Goal: Information Seeking & Learning: Find specific fact

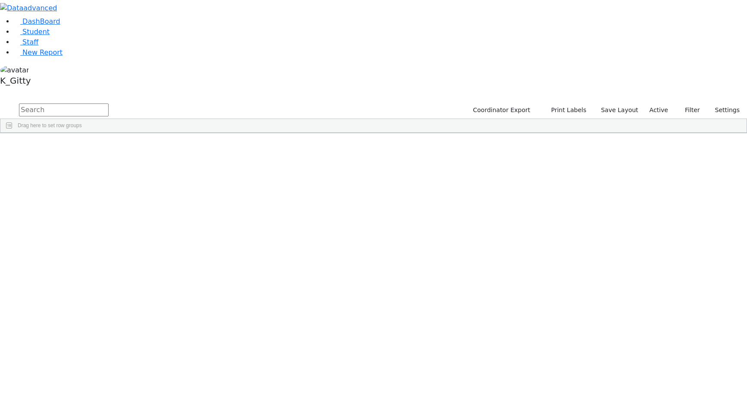
click at [109, 103] on input "text" at bounding box center [64, 109] width 90 height 13
type input "berko"
click at [164, 195] on div "Yanky" at bounding box center [137, 201] width 54 height 12
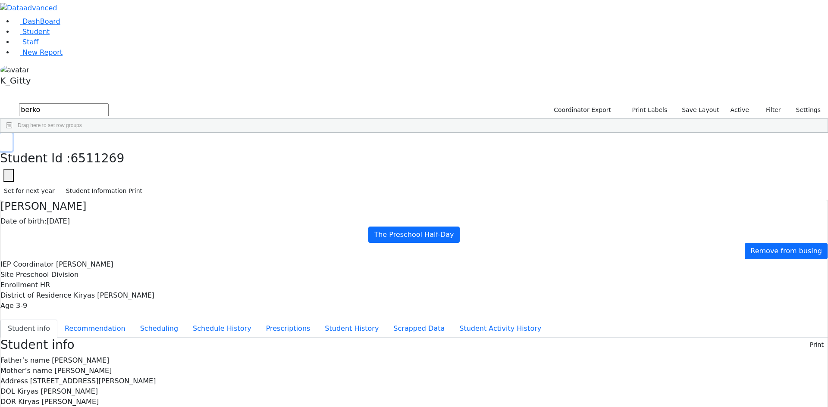
click at [13, 133] on button "button" at bounding box center [6, 142] width 13 height 18
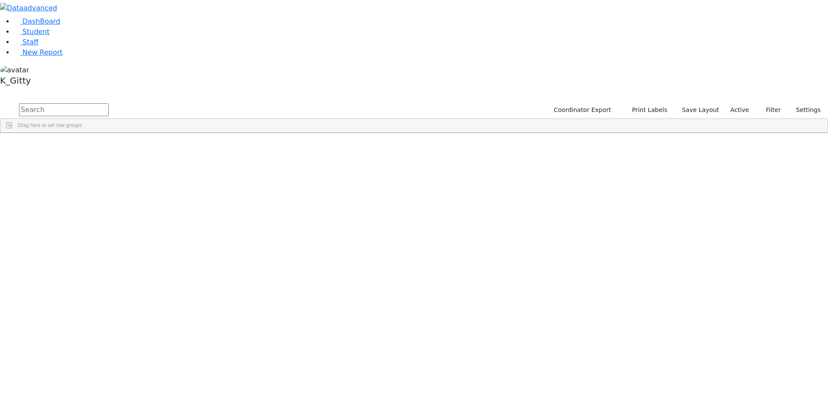
click at [46, 89] on aside "DashBoard Student Staff New Report K_Gitty" at bounding box center [414, 44] width 828 height 89
click at [56, 89] on aside "DashBoard Student Staff New Report K_Gitty" at bounding box center [414, 44] width 828 height 89
click at [173, 89] on div "Students 483 A 24 K 24 W 24 A 24 K 24 W 24 A" at bounding box center [414, 95] width 828 height 13
click at [27, 56] on span "New Report" at bounding box center [42, 52] width 40 height 8
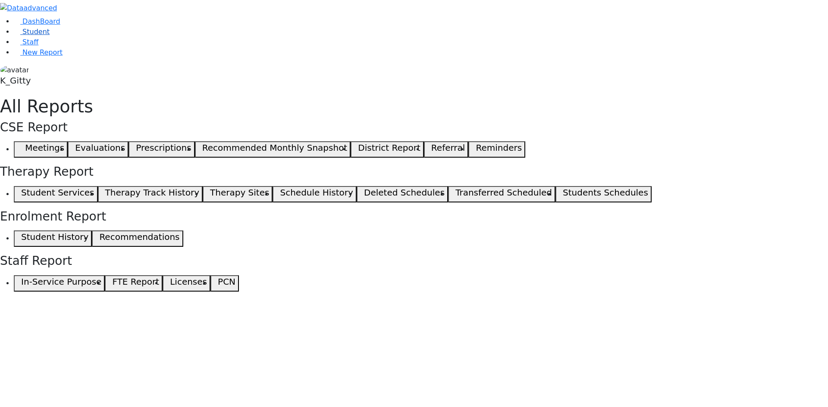
click at [40, 36] on span "Student" at bounding box center [35, 32] width 27 height 8
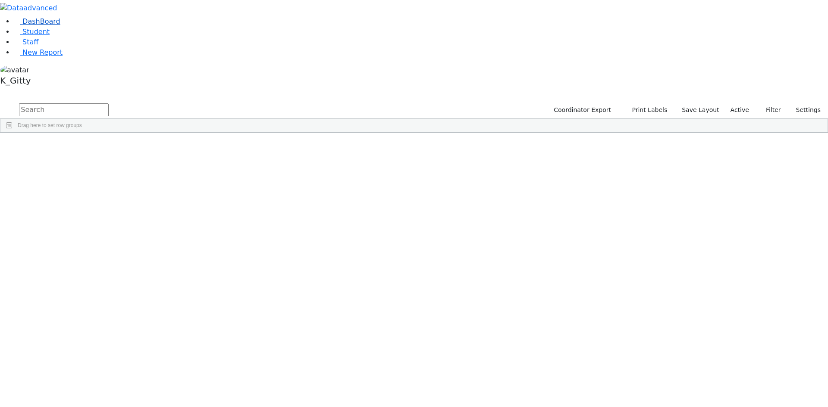
click at [45, 25] on span "DashBoard" at bounding box center [41, 21] width 38 height 8
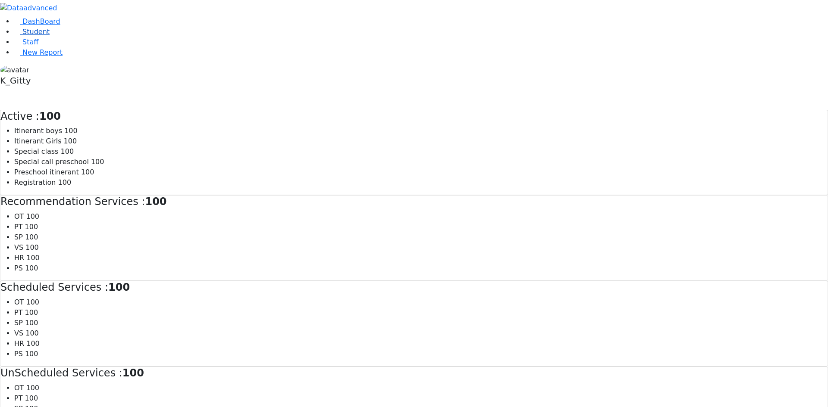
click at [34, 36] on span "Student" at bounding box center [35, 32] width 27 height 8
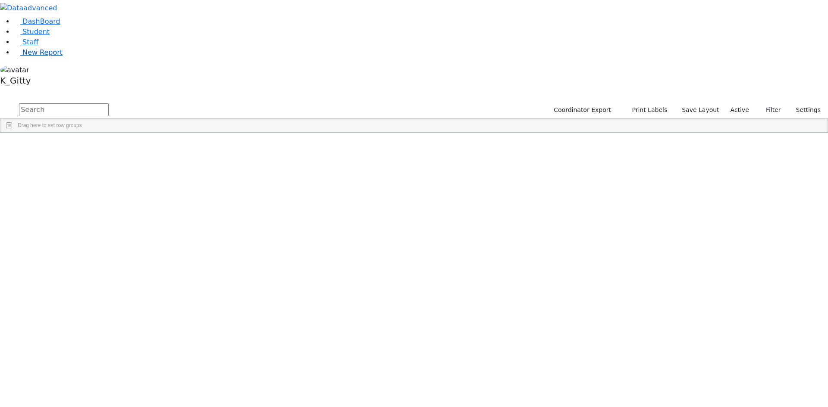
click at [34, 56] on span "New Report" at bounding box center [42, 52] width 40 height 8
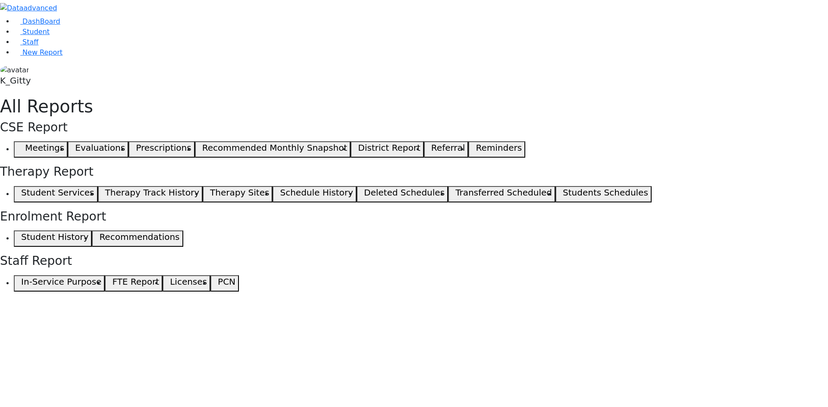
click at [555, 197] on button "Students Schedules" at bounding box center [603, 194] width 96 height 16
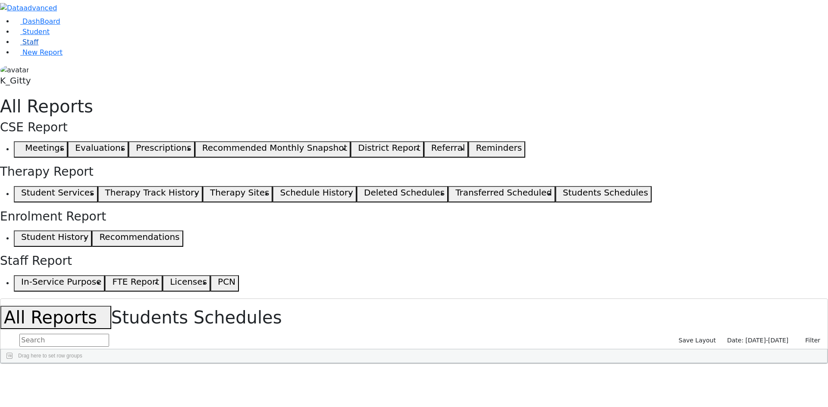
click at [38, 46] on link "Staff" at bounding box center [26, 42] width 25 height 8
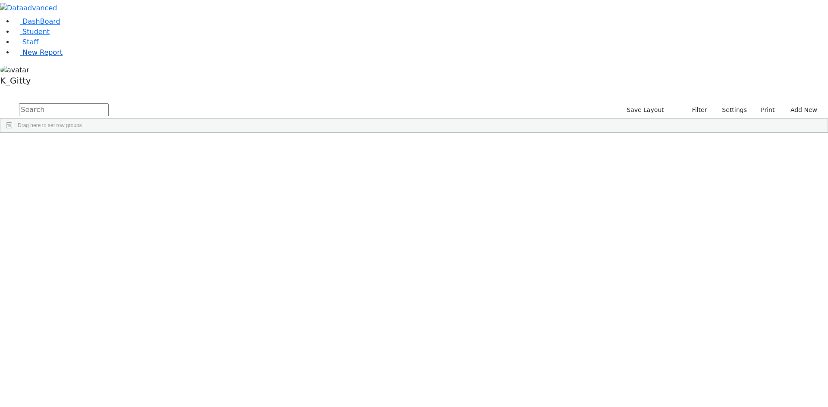
click at [56, 56] on link "New Report" at bounding box center [38, 52] width 49 height 8
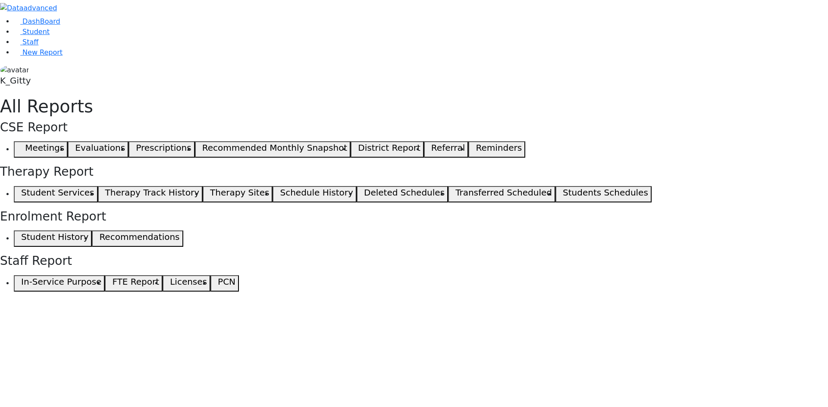
click at [563, 192] on h5 "Students Schedules" at bounding box center [605, 193] width 85 height 10
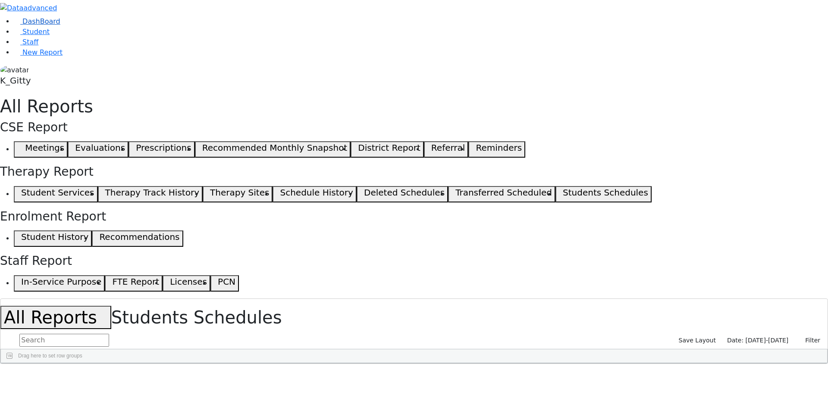
click at [38, 25] on span "DashBoard" at bounding box center [41, 21] width 38 height 8
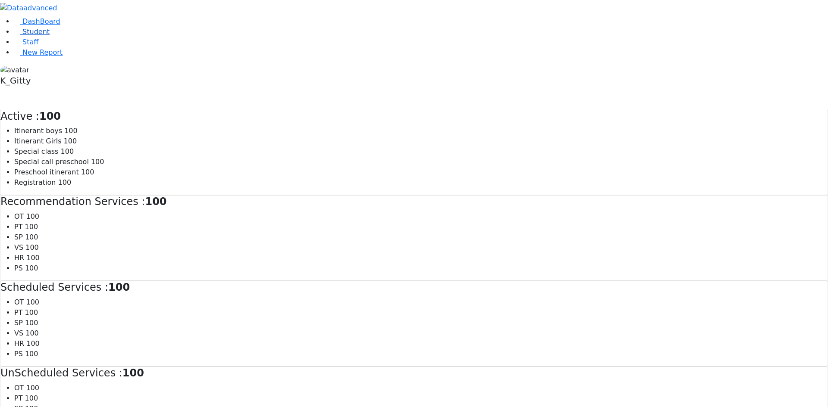
click at [42, 36] on link "Student" at bounding box center [32, 32] width 36 height 8
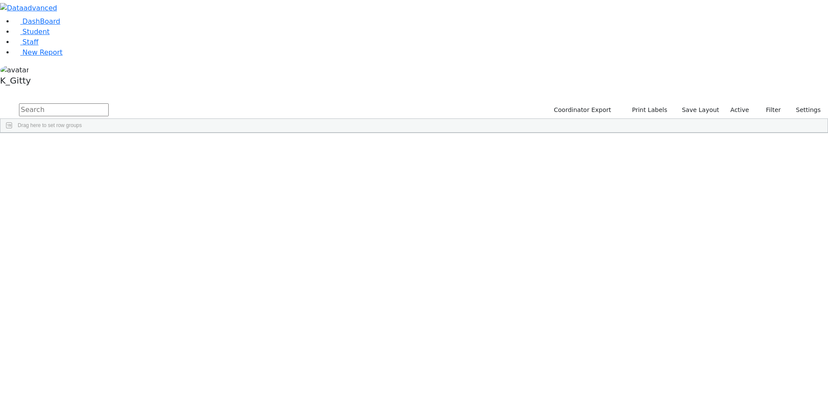
click at [376, 18] on div "DashBoard Student Staff New Report K_Gitty A" at bounding box center [414, 66] width 828 height 133
click at [71, 89] on div "K_Gitty" at bounding box center [414, 77] width 828 height 25
click at [121, 69] on link "Sign Out" at bounding box center [122, 62] width 68 height 14
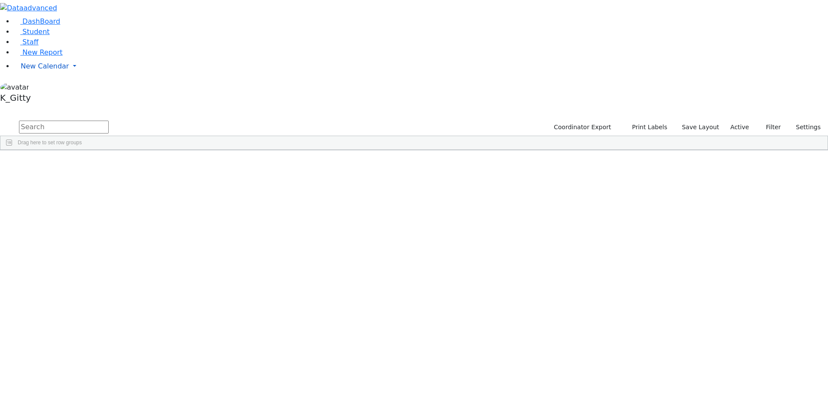
click at [50, 75] on link "New Calendar" at bounding box center [421, 66] width 814 height 17
click at [81, 75] on link "New Calendar" at bounding box center [421, 66] width 814 height 17
click at [120, 84] on icon at bounding box center [120, 84] width 0 height 0
click at [82, 106] on div "K_Gitty" at bounding box center [414, 100] width 828 height 14
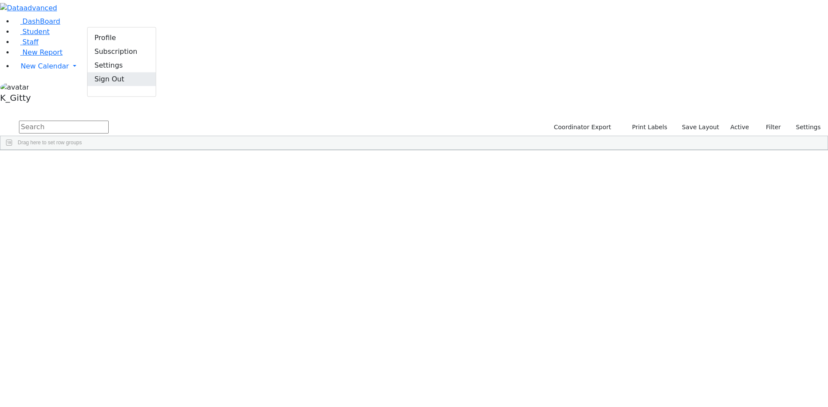
click at [109, 86] on link "Sign Out" at bounding box center [122, 79] width 68 height 14
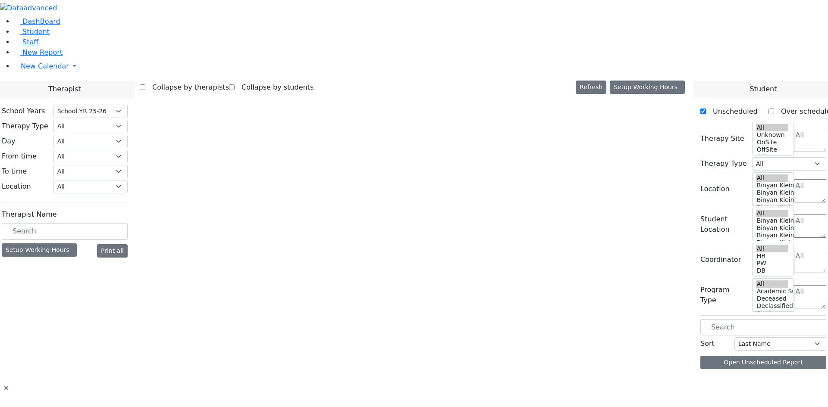
select select "212"
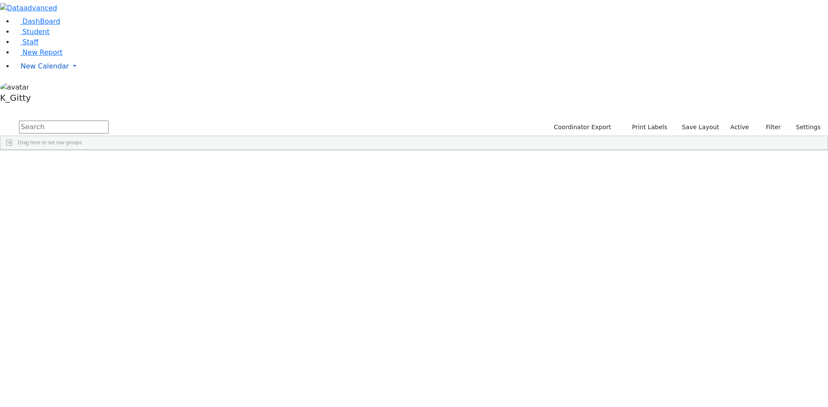
click at [75, 75] on link "New Calendar" at bounding box center [421, 66] width 814 height 17
click at [50, 98] on span "Teacher Report" at bounding box center [47, 94] width 52 height 8
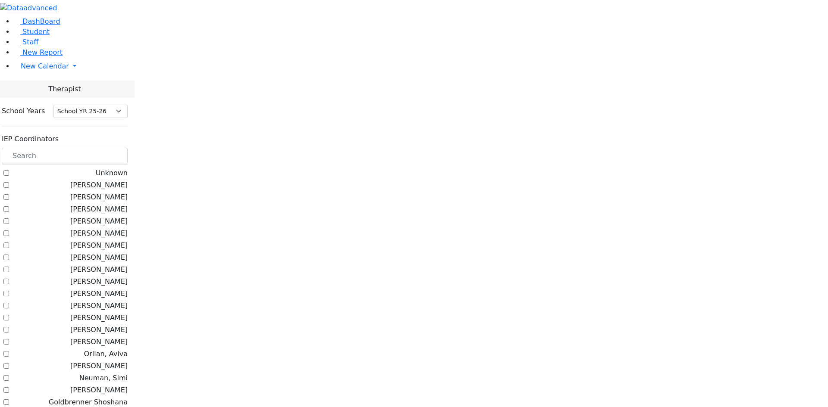
select select "212"
click at [111, 180] on label "[PERSON_NAME]" at bounding box center [98, 185] width 57 height 10
click at [9, 182] on input "[PERSON_NAME]" at bounding box center [6, 185] width 6 height 6
checkbox input "true"
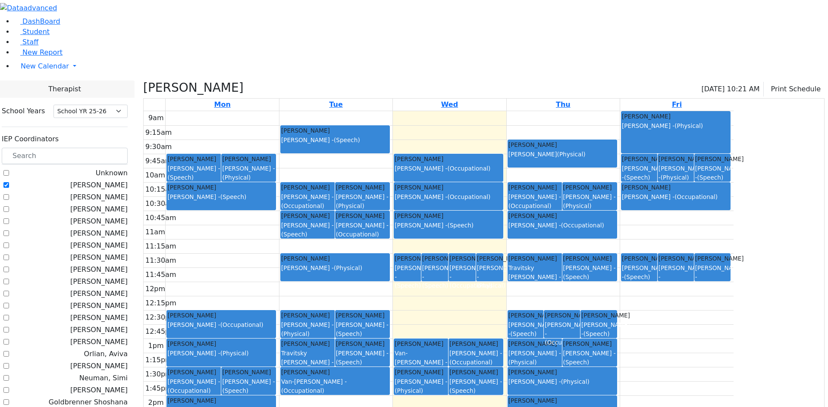
click at [456, 383] on td "9am 9:15am 9:30am 9:45am 10am 10:15am 10:30am 10:45am 11am 11:15am 11:30am 11:4…" at bounding box center [484, 282] width 681 height 342
click at [500, 377] on div "9am 9:15am 9:30am 9:45am 10am 10:15am 10:30am 10:45am 11am 11:15am 11:30am 11:4…" at bounding box center [439, 281] width 590 height 341
click at [729, 375] on div "9am 9:15am 9:30am 9:45am 10am 10:15am 10:30am 10:45am 11am 11:15am 11:30am 11:4…" at bounding box center [439, 281] width 590 height 341
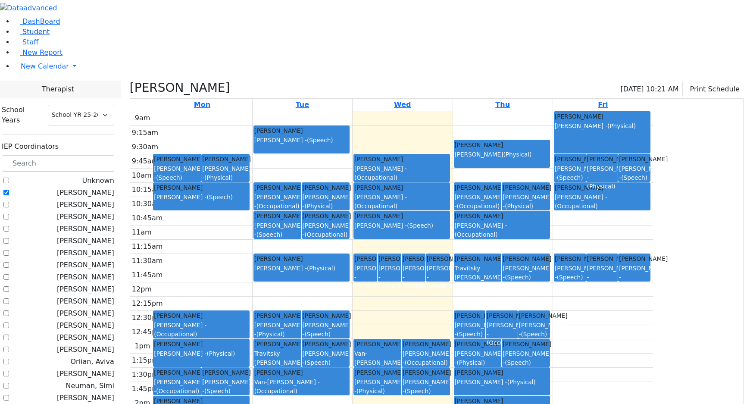
drag, startPoint x: 38, startPoint y: 60, endPoint x: 63, endPoint y: 56, distance: 25.7
click at [38, 36] on span "Student" at bounding box center [35, 32] width 27 height 8
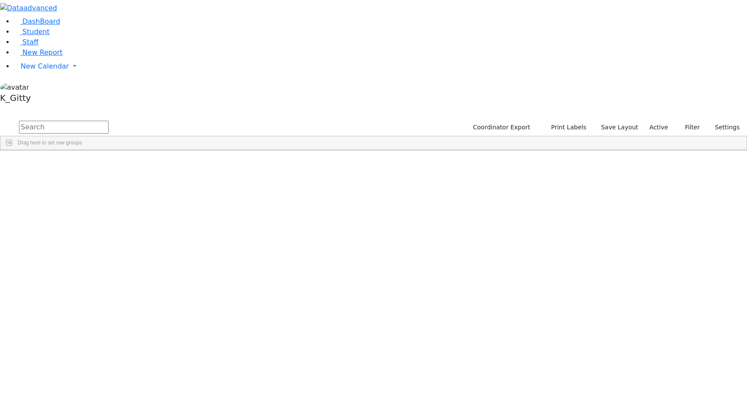
click at [109, 121] on input "text" at bounding box center [64, 127] width 90 height 13
click at [96, 237] on div "[PERSON_NAME]" at bounding box center [71, 243] width 48 height 12
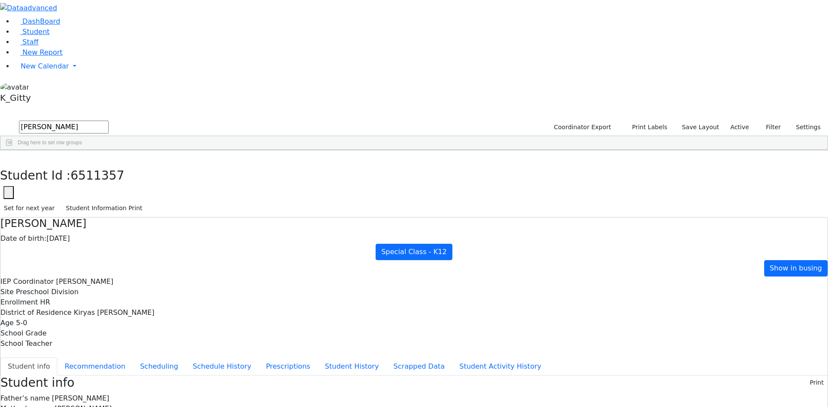
scroll to position [4, 0]
click at [157, 106] on div "Students 12 A 24 K 24 W 24 A 24 K 24 W 24 A" at bounding box center [414, 112] width 828 height 13
click at [4, 157] on use "button" at bounding box center [4, 157] width 0 height 0
drag, startPoint x: 160, startPoint y: 32, endPoint x: 75, endPoint y: 18, distance: 86.1
click at [76, 18] on div "DashBoard Student Staff New Report New Calendar Calendar K_Gitty" at bounding box center [414, 395] width 828 height 790
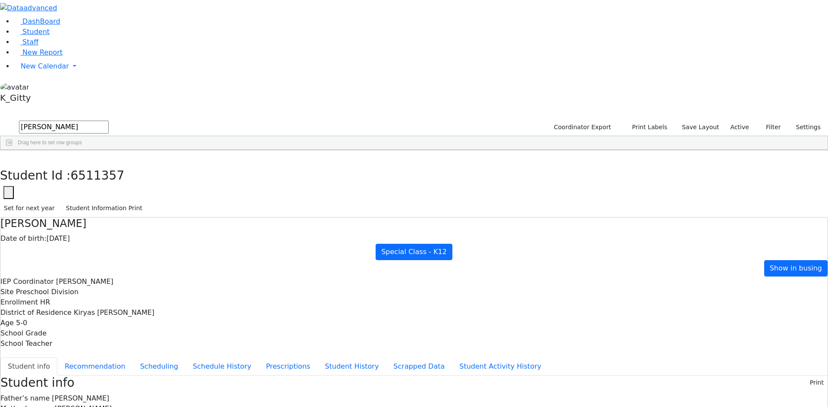
click at [0, 119] on button "submit" at bounding box center [8, 127] width 17 height 16
click at [144, 369] on div "[DEMOGRAPHIC_DATA]" at bounding box center [120, 375] width 48 height 12
drag, startPoint x: 170, startPoint y: 13, endPoint x: 143, endPoint y: 13, distance: 27.6
click at [13, 150] on button "button" at bounding box center [6, 159] width 13 height 18
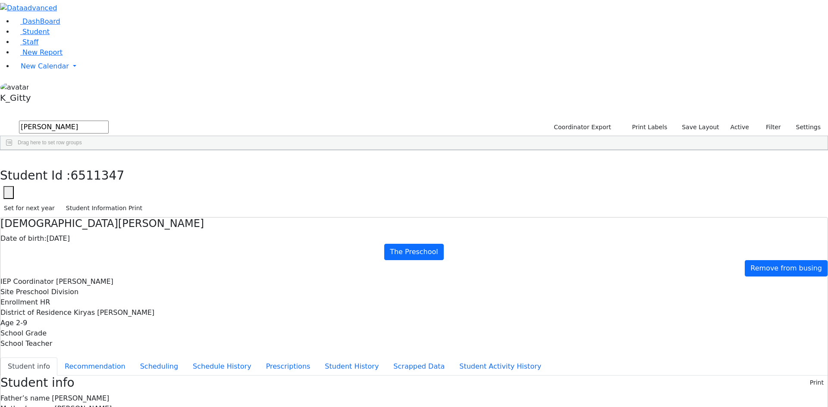
drag, startPoint x: 107, startPoint y: 31, endPoint x: 95, endPoint y: 23, distance: 14.6
click at [94, 31] on div "DashBoard Student Staff New Report New Calendar Calendar K_Gitty" at bounding box center [414, 360] width 828 height 720
type input "j"
click at [0, 119] on button "submit" at bounding box center [8, 127] width 17 height 16
click at [241, 164] on div "[PERSON_NAME]" at bounding box center [216, 170] width 48 height 12
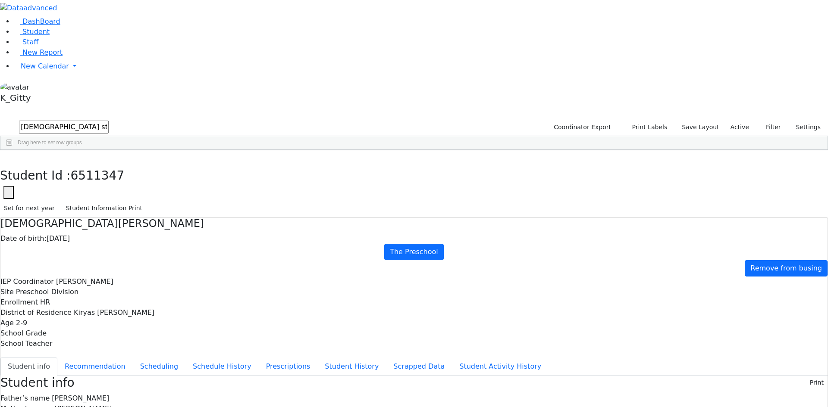
click at [241, 164] on div "[PERSON_NAME]" at bounding box center [216, 170] width 48 height 12
click at [13, 150] on button "button" at bounding box center [6, 159] width 13 height 18
click at [436, 176] on div "6511277 [PERSON_NAME] [DATE] [PERSON_NAME] HR The Preschool Kiryas [PERSON_NAME…" at bounding box center [409, 170] width 818 height 12
drag, startPoint x: 424, startPoint y: 189, endPoint x: 509, endPoint y: 9, distance: 199.8
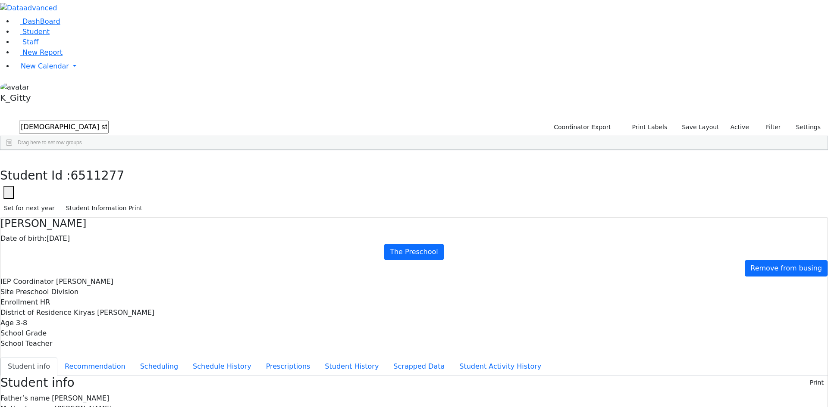
click at [428, 176] on div "6511277 [PERSON_NAME] [DATE] [PERSON_NAME] HR The Preschool Kiryas [PERSON_NAME…" at bounding box center [409, 170] width 818 height 12
drag, startPoint x: 147, startPoint y: 38, endPoint x: 83, endPoint y: 34, distance: 63.5
click at [83, 34] on div "DashBoard Student Staff New Report New Calendar Calendar K_Gitty" at bounding box center [414, 377] width 828 height 754
click at [241, 164] on div "[PERSON_NAME]" at bounding box center [216, 170] width 48 height 12
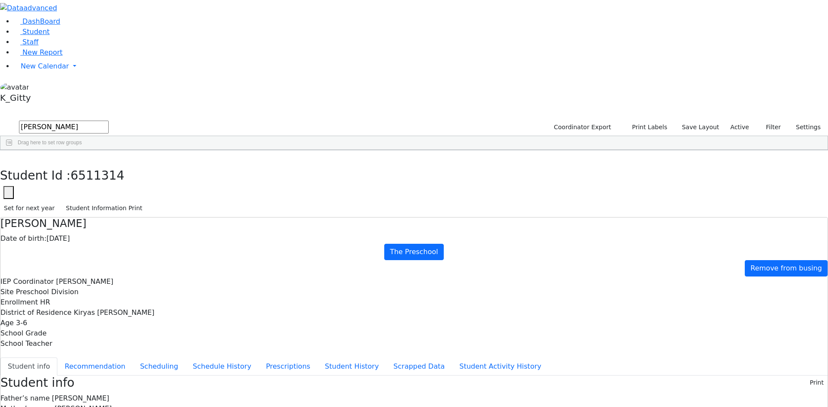
scroll to position [43, 0]
drag, startPoint x: 167, startPoint y: 13, endPoint x: 159, endPoint y: 23, distance: 12.5
click at [13, 150] on button "button" at bounding box center [6, 159] width 13 height 18
drag, startPoint x: 149, startPoint y: 39, endPoint x: 111, endPoint y: 23, distance: 40.8
click at [113, 24] on div "DashBoard Student Staff New Report New Calendar Calendar K_Gitty" at bounding box center [414, 395] width 828 height 790
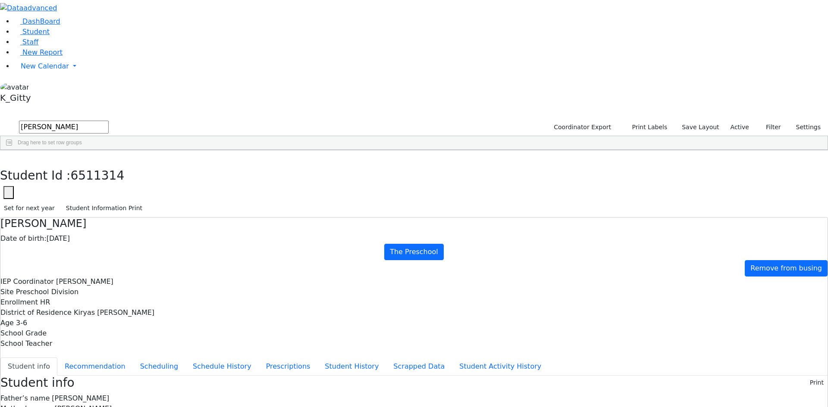
click at [144, 188] on div "Shimon" at bounding box center [120, 194] width 48 height 12
drag, startPoint x: 169, startPoint y: 13, endPoint x: 162, endPoint y: 15, distance: 7.4
click at [13, 150] on button "button" at bounding box center [6, 159] width 13 height 18
drag, startPoint x: 153, startPoint y: 35, endPoint x: 81, endPoint y: 19, distance: 74.2
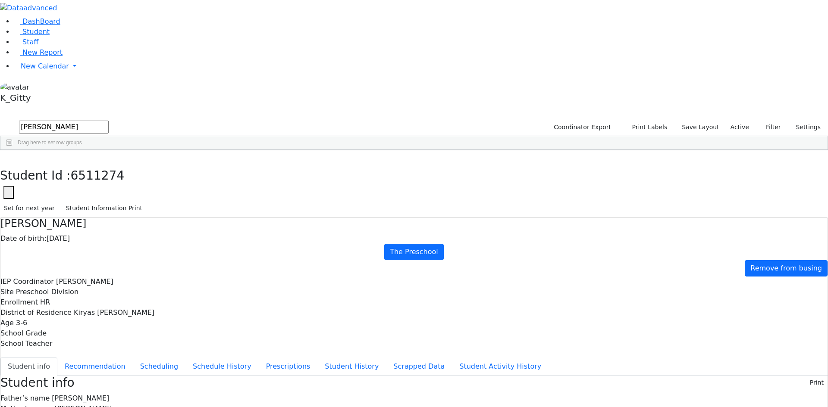
click at [65, 23] on div "DashBoard Student Staff New Report New Calendar Calendar K_Gitty" at bounding box center [414, 367] width 828 height 734
click at [0, 119] on button "submit" at bounding box center [8, 127] width 17 height 16
click at [144, 164] on div "Bruchy" at bounding box center [120, 170] width 48 height 12
click at [13, 150] on button "button" at bounding box center [6, 159] width 13 height 18
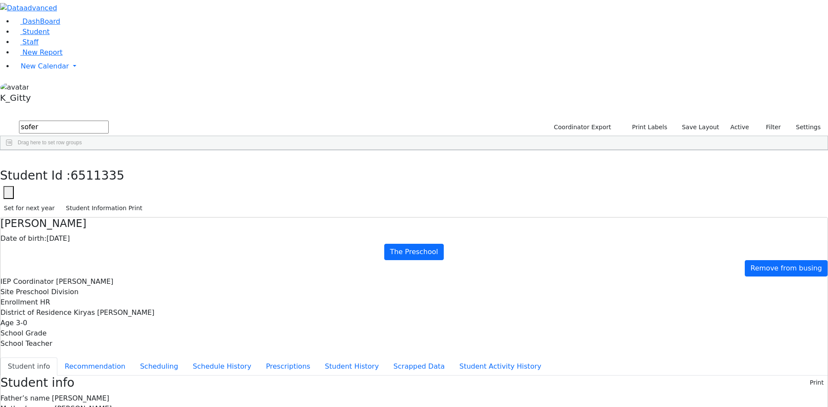
drag, startPoint x: 129, startPoint y: 35, endPoint x: 98, endPoint y: 22, distance: 34.0
click at [83, 35] on div "DashBoard Student Staff New Report New Calendar Calendar K_Gitty" at bounding box center [414, 367] width 828 height 734
click at [0, 119] on button "submit" at bounding box center [8, 127] width 17 height 16
click at [144, 164] on div "Yanky" at bounding box center [120, 170] width 48 height 12
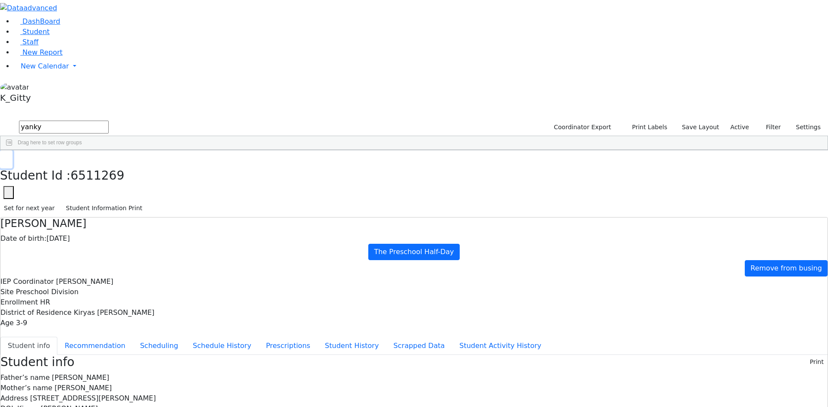
click at [9, 157] on icon "button" at bounding box center [6, 159] width 5 height 5
drag, startPoint x: 148, startPoint y: 31, endPoint x: 63, endPoint y: 26, distance: 85.5
click at [74, 28] on div "DashBoard Student Staff New Report New Calendar Calendar K_Gitty" at bounding box center [414, 344] width 828 height 689
click at [144, 164] on div "Zisi" at bounding box center [120, 170] width 48 height 12
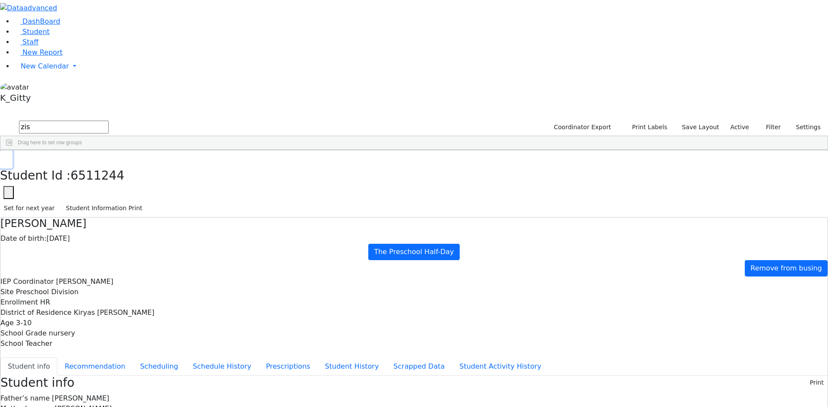
click at [9, 157] on icon "button" at bounding box center [6, 159] width 5 height 5
drag, startPoint x: 150, startPoint y: 39, endPoint x: 97, endPoint y: 40, distance: 53.5
click at [85, 40] on div "DashBoard Student Staff New Report New Calendar Calendar K_Gitty" at bounding box center [414, 360] width 828 height 720
click at [144, 164] on div "[PERSON_NAME]" at bounding box center [120, 170] width 48 height 12
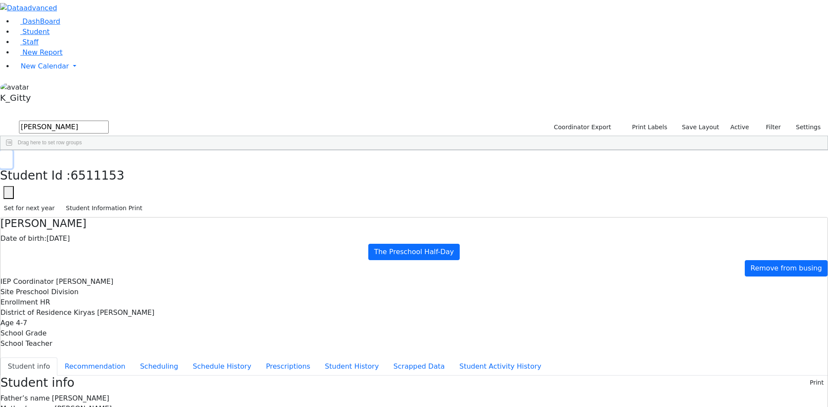
drag, startPoint x: 159, startPoint y: 9, endPoint x: 164, endPoint y: 12, distance: 6.2
click at [13, 150] on button "button" at bounding box center [6, 159] width 13 height 18
drag, startPoint x: 135, startPoint y: 32, endPoint x: 68, endPoint y: 32, distance: 67.3
click at [68, 32] on div "DashBoard Student Staff New Report New Calendar Calendar K_Gitty" at bounding box center [414, 367] width 828 height 734
click at [144, 261] on div "[PERSON_NAME]" at bounding box center [120, 267] width 48 height 12
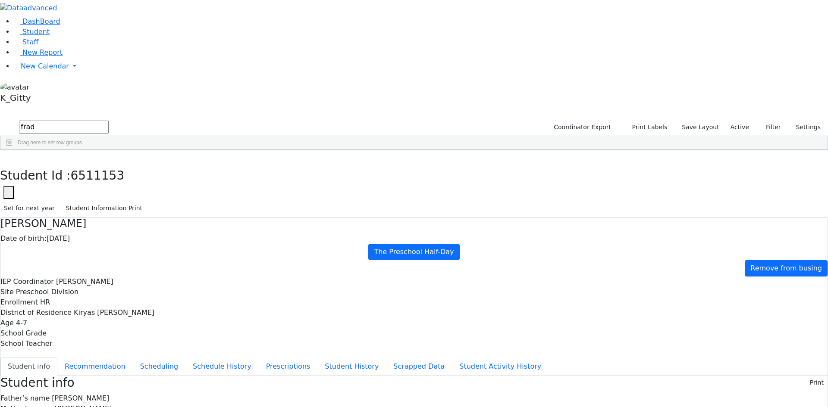
click at [144, 261] on div "[PERSON_NAME]" at bounding box center [120, 267] width 48 height 12
click at [13, 150] on button "button" at bounding box center [6, 159] width 13 height 18
drag, startPoint x: 150, startPoint y: 35, endPoint x: 89, endPoint y: 36, distance: 60.4
click at [90, 36] on div "DashBoard Student Staff New Report New Calendar Calendar K_Gitty" at bounding box center [414, 382] width 828 height 764
type input "parn"
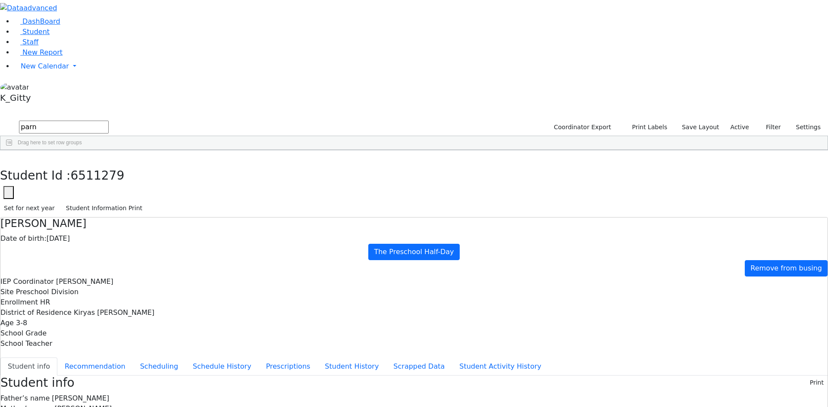
click at [96, 176] on div "[PERSON_NAME]" at bounding box center [71, 182] width 48 height 12
click at [185, 358] on button "Scheduling" at bounding box center [159, 367] width 53 height 18
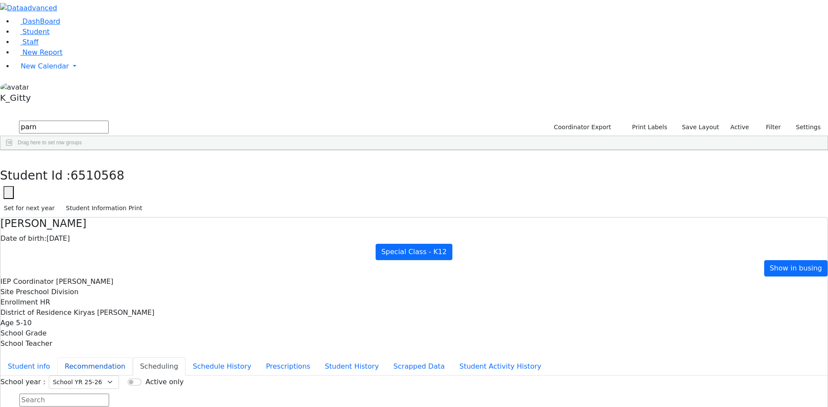
click at [133, 358] on button "Recommendation" at bounding box center [94, 367] width 75 height 18
checkbox input "true"
click at [13, 150] on button "button" at bounding box center [6, 159] width 13 height 18
click at [216, 183] on div "4342 [PERSON_NAME] [DATE] [PERSON_NAME] (Laibel) ML Special Class - K12 [GEOGRA…" at bounding box center [409, 176] width 818 height 24
drag, startPoint x: 629, startPoint y: 144, endPoint x: 46, endPoint y: 26, distance: 594.8
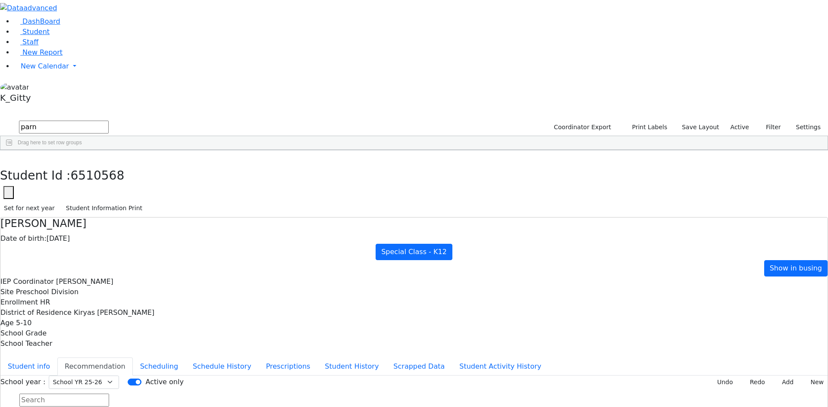
click at [46, 26] on div "DashBoard Student Staff New Report New Calendar Calendar K_Gitty" at bounding box center [414, 240] width 828 height 480
click at [403, 188] on div "4342 [PERSON_NAME] [DATE] [PERSON_NAME] (Laibel) ML Special Class - K12 [GEOGRA…" at bounding box center [409, 176] width 818 height 24
click at [275, 188] on div "4342 [PERSON_NAME] [DATE] [PERSON_NAME] (Laibel) ML Special Class - K12 [GEOGRA…" at bounding box center [409, 176] width 818 height 24
click at [439, 188] on div "4342 [PERSON_NAME] [DATE] [PERSON_NAME] (Laibel) ML Special Class - K12 [GEOGRA…" at bounding box center [409, 176] width 818 height 24
drag, startPoint x: 748, startPoint y: 144, endPoint x: 183, endPoint y: -21, distance: 589.1
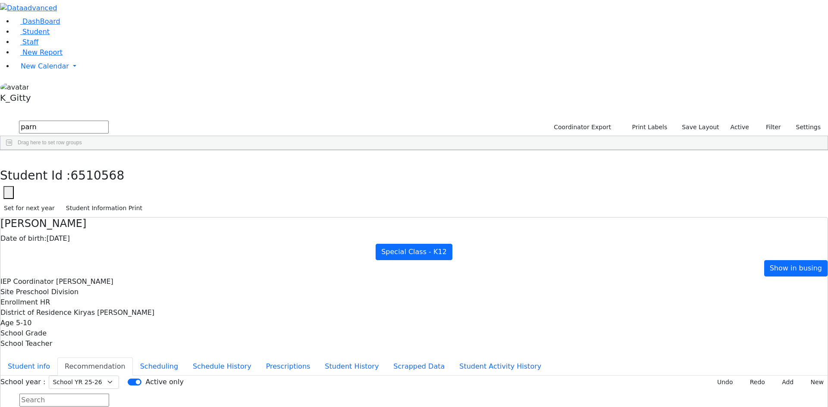
click at [183, 0] on html "Printing Please wait. Remaining time 10 seconds. Print Schedule Options Show Bi…" at bounding box center [414, 240] width 828 height 480
